Goal: Task Accomplishment & Management: Use online tool/utility

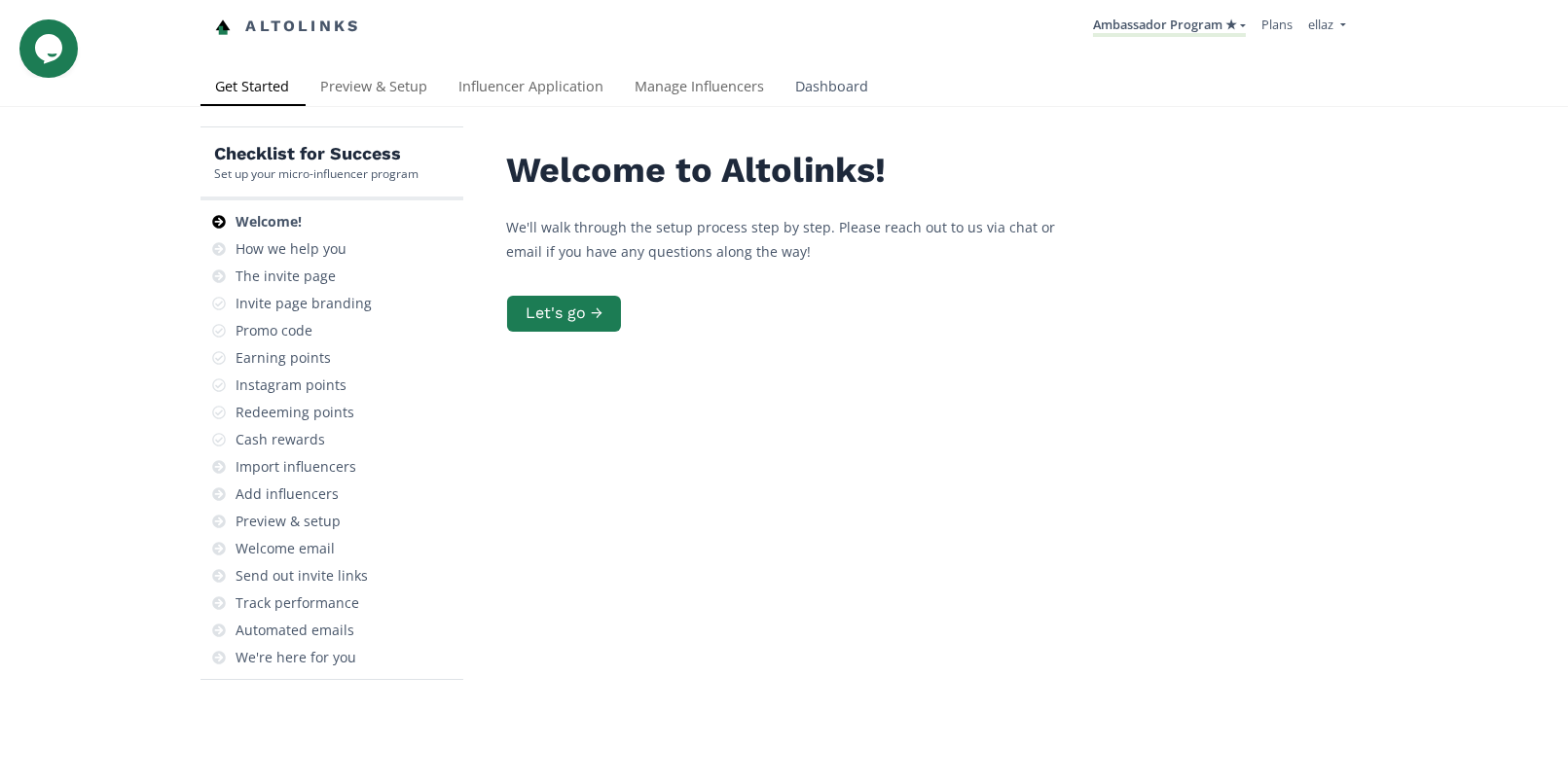
click at [796, 91] on link "Dashboard" at bounding box center [832, 89] width 104 height 39
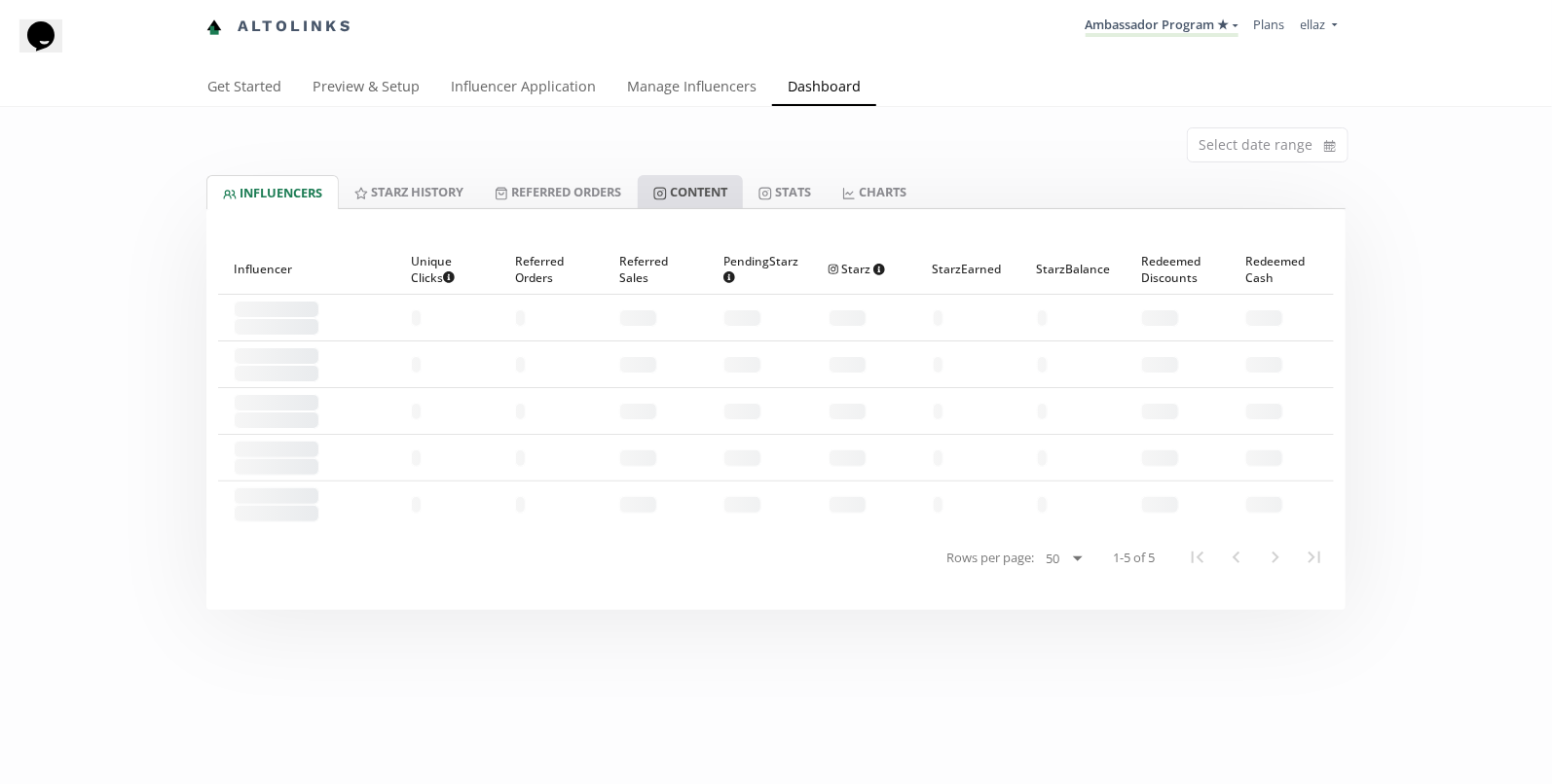
click at [695, 196] on link "Content" at bounding box center [691, 191] width 105 height 33
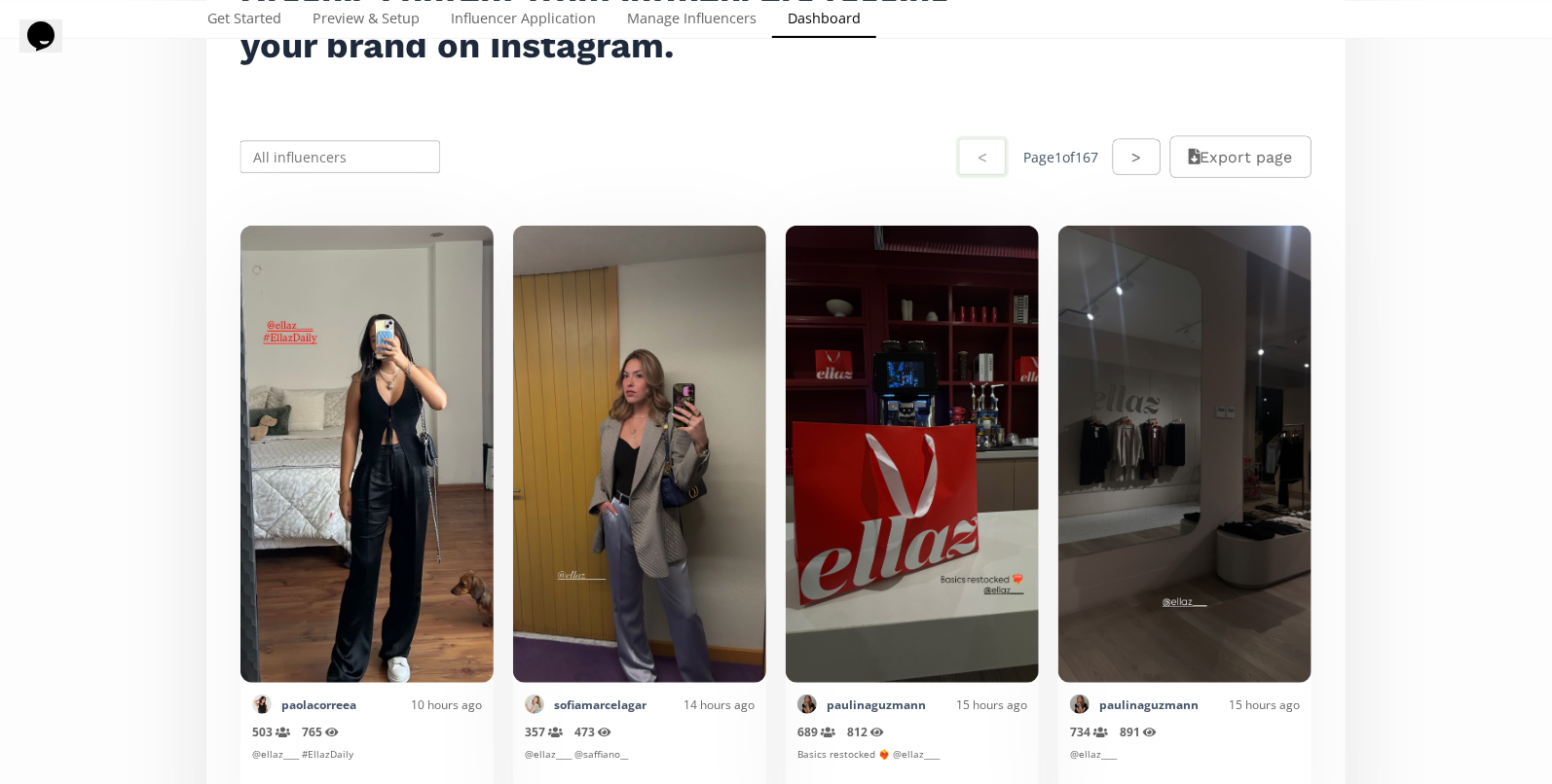
scroll to position [327, 0]
click at [381, 168] on input "text" at bounding box center [340, 156] width 205 height 38
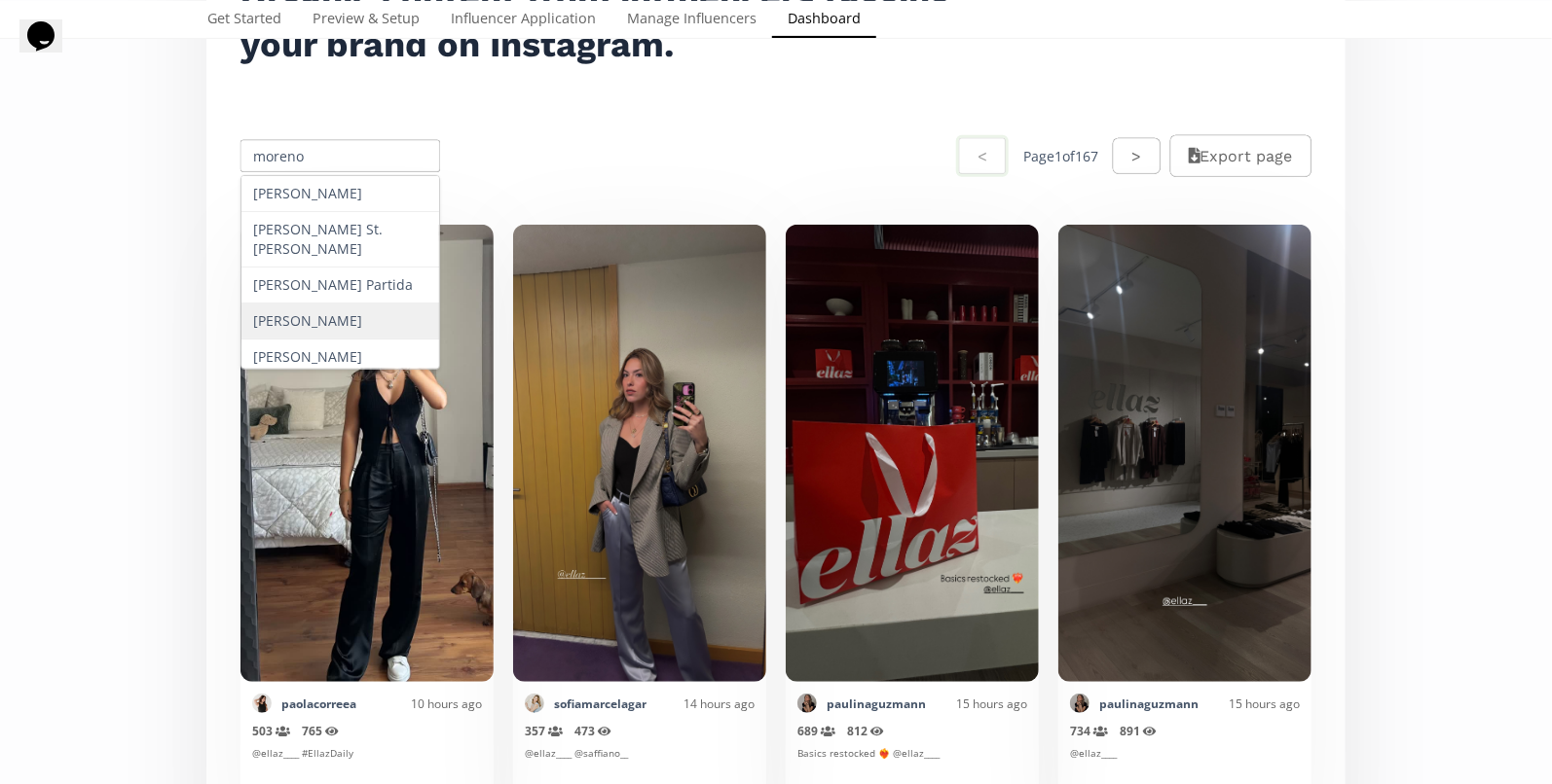
click at [342, 334] on div "[PERSON_NAME]" at bounding box center [340, 321] width 197 height 36
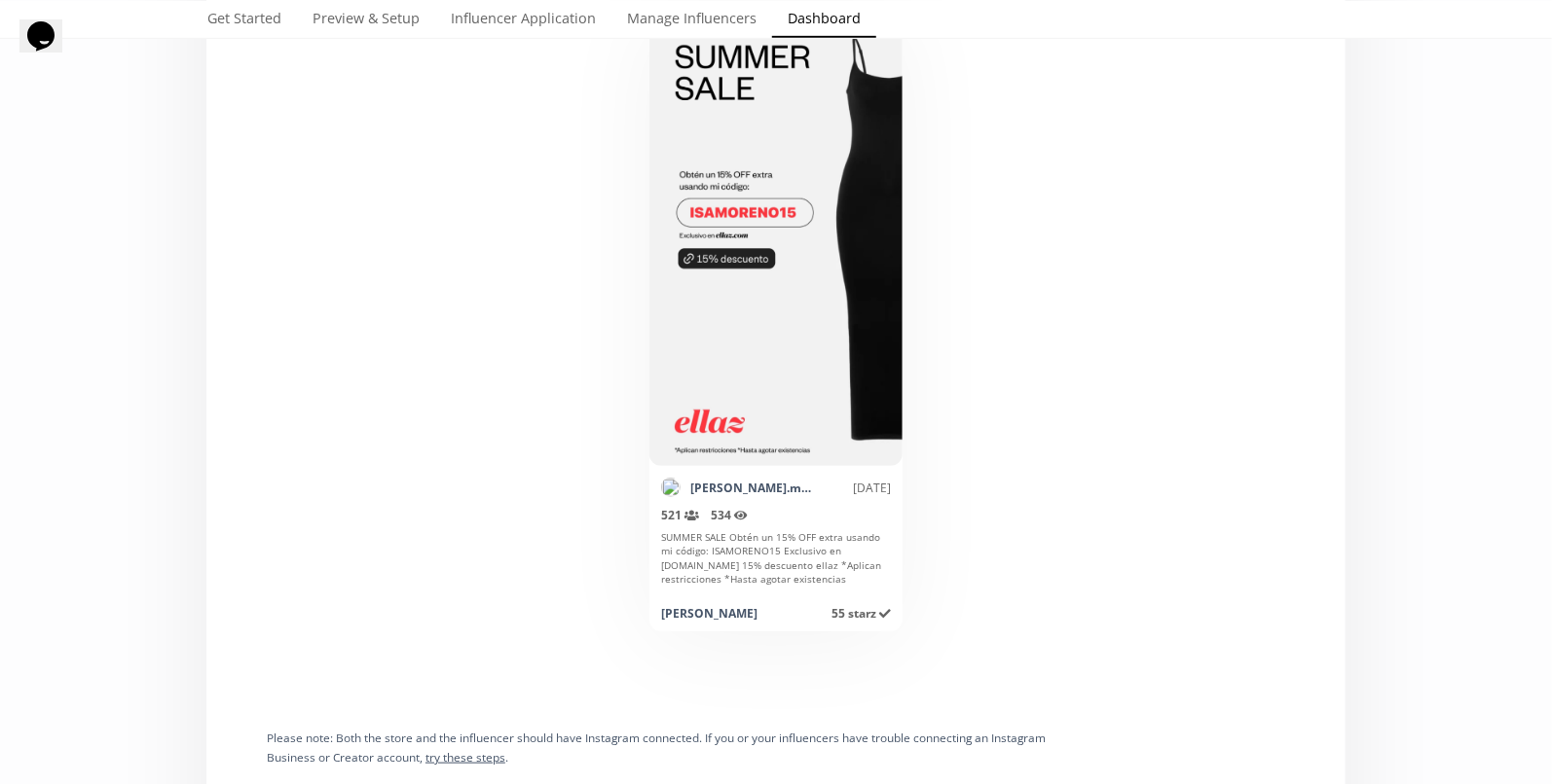
scroll to position [0, 0]
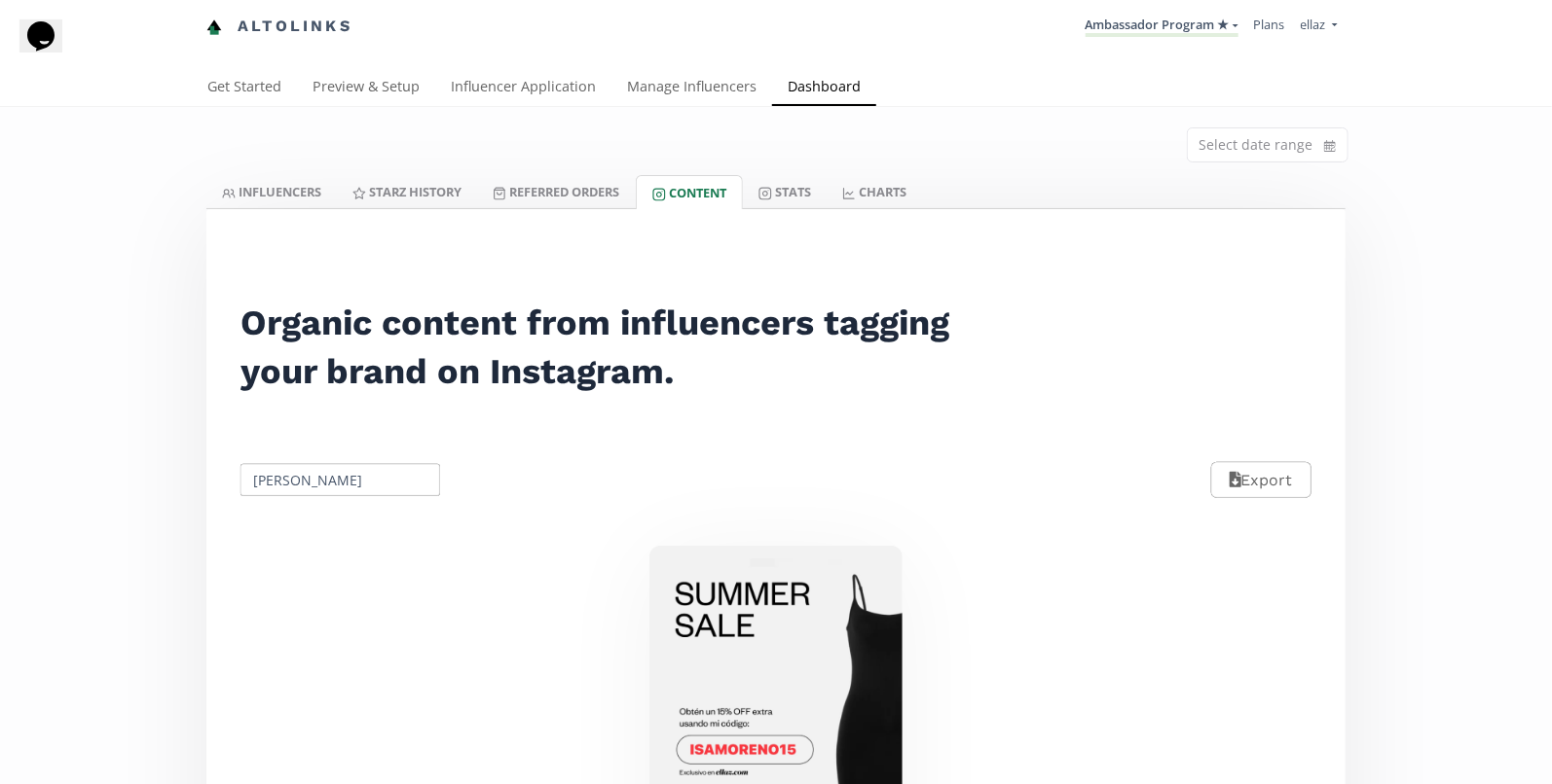
click at [335, 477] on input "[PERSON_NAME]" at bounding box center [340, 479] width 205 height 38
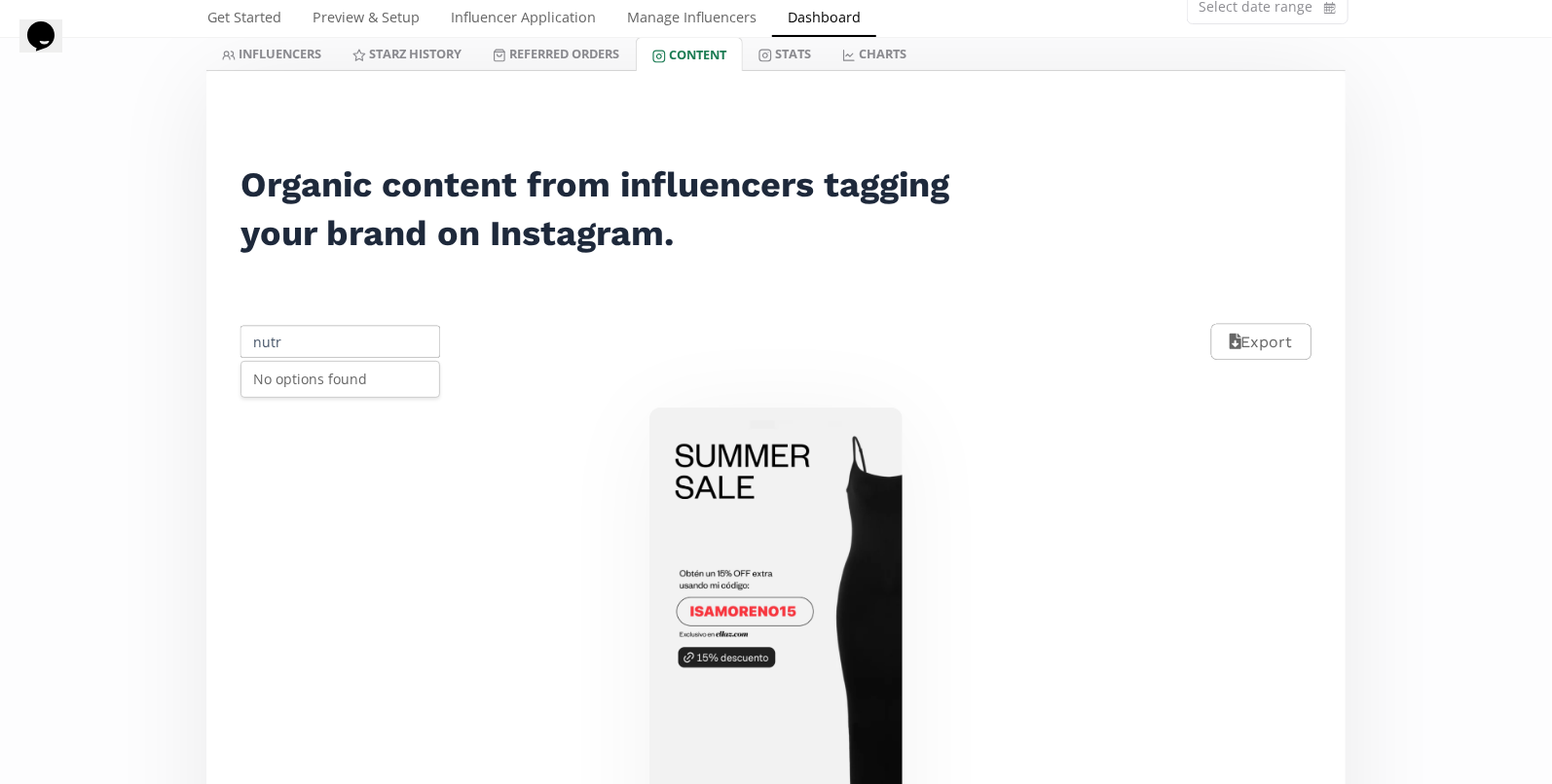
type input "nutri"
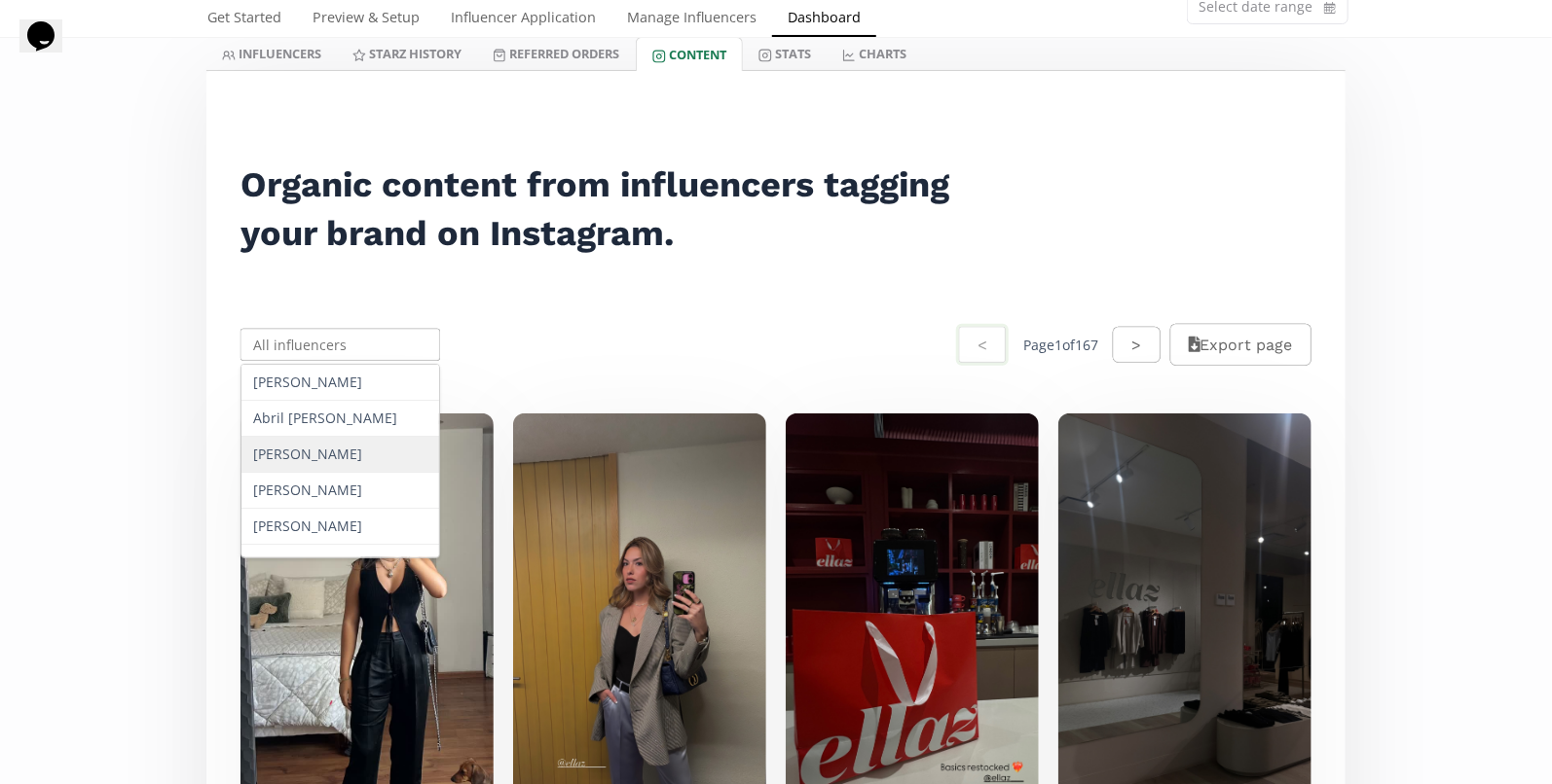
type input "n"
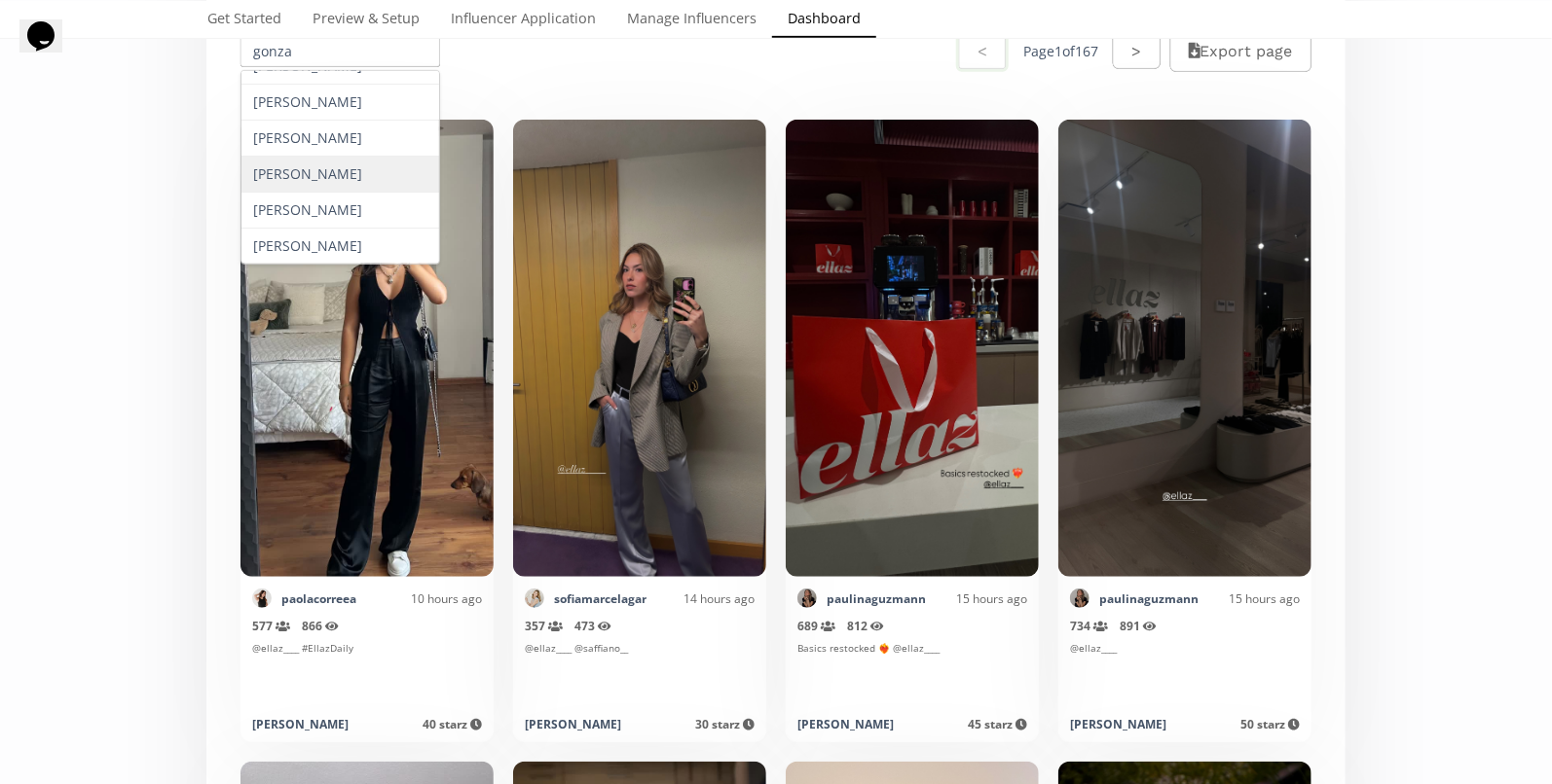
scroll to position [434, 0]
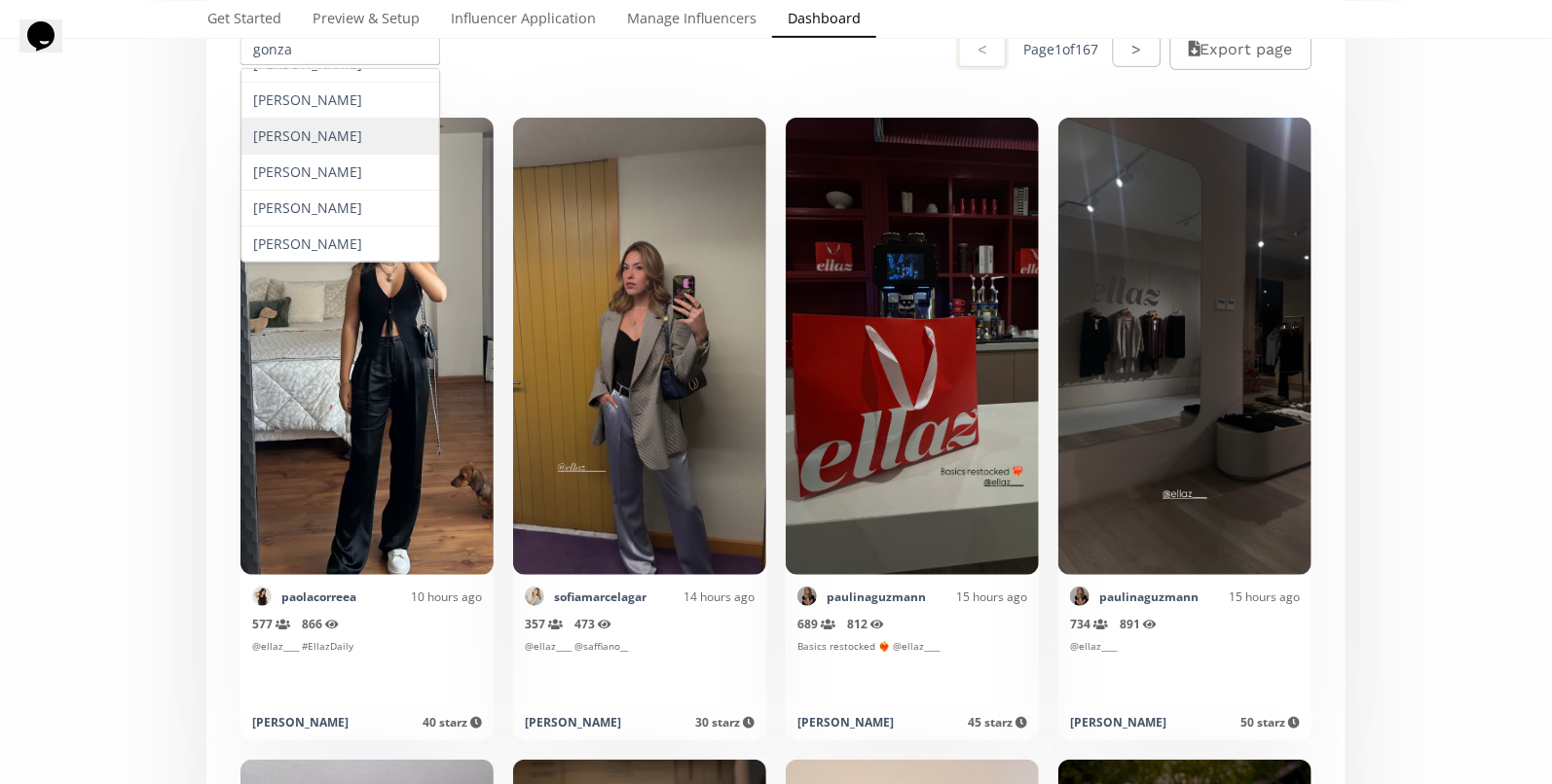
type input "gonza"
click at [638, 90] on div "[PERSON_NAME] [PERSON_NAME] [PERSON_NAME] [PERSON_NAME] [PERSON_NAME] [PERSON_N…" at bounding box center [776, 49] width 1115 height 93
